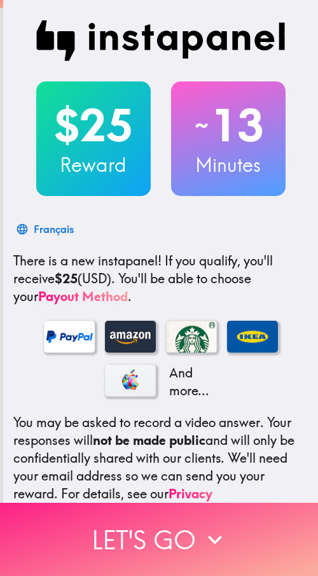
click at [203, 533] on icon "button" at bounding box center [215, 540] width 28 height 28
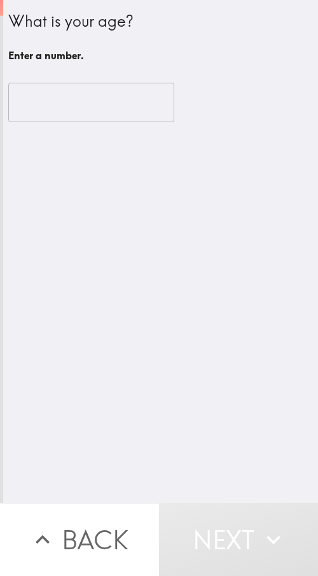
click at [85, 103] on input "number" at bounding box center [91, 102] width 166 height 39
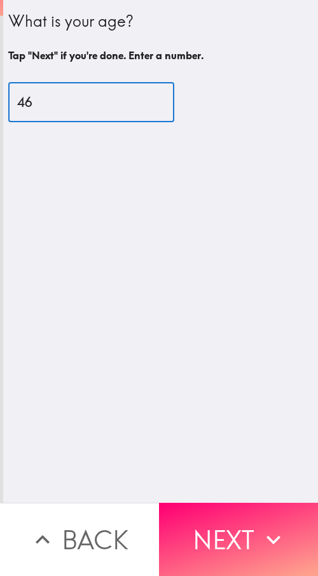
type input "46"
drag, startPoint x: 249, startPoint y: 527, endPoint x: 270, endPoint y: 527, distance: 21.0
click at [249, 527] on button "Next" at bounding box center [238, 539] width 159 height 73
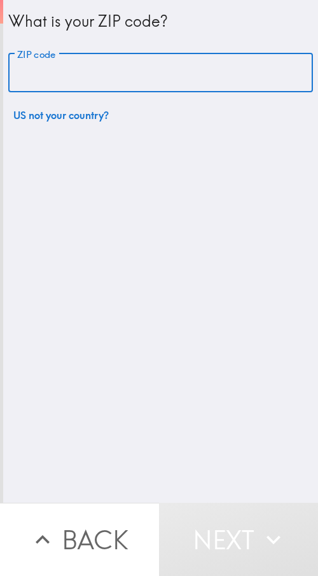
click at [94, 76] on input "ZIP code" at bounding box center [160, 72] width 305 height 39
paste input "60601"
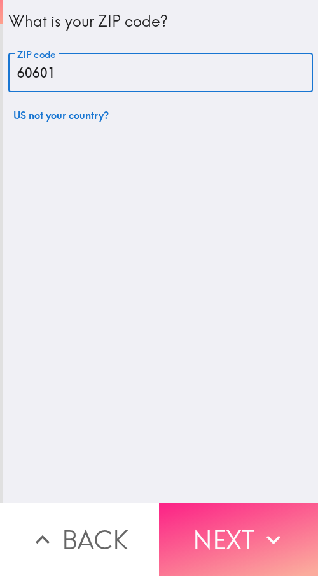
type input "60601"
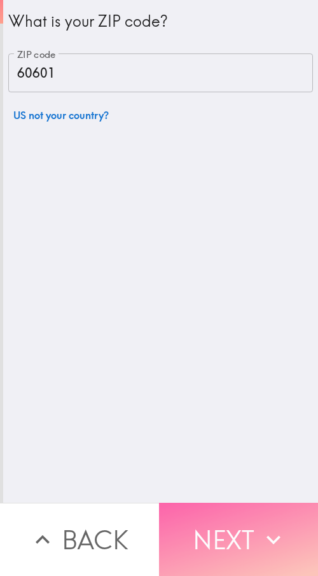
click at [252, 512] on button "Next" at bounding box center [238, 539] width 159 height 73
